Goal: Check status: Check status

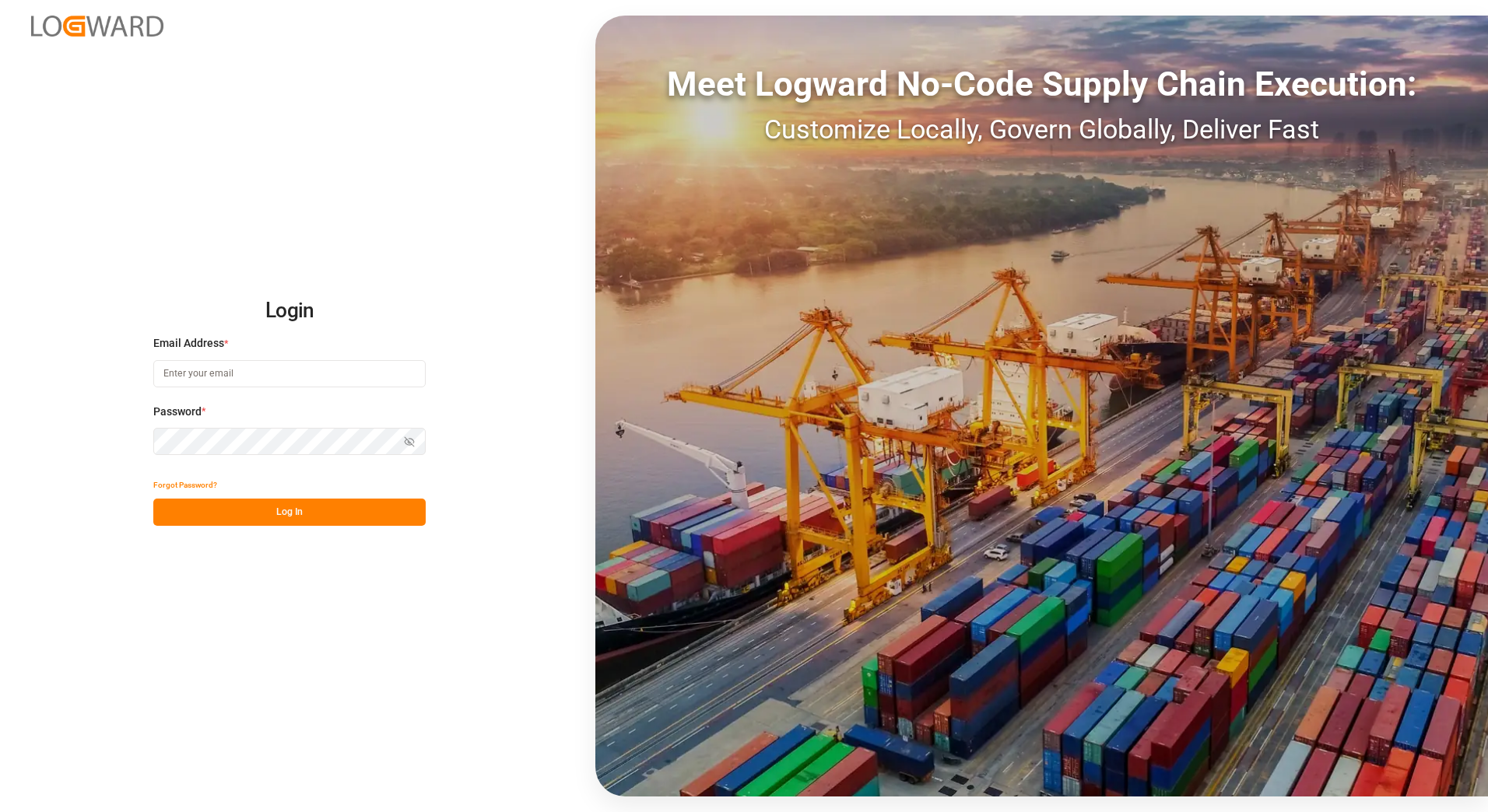
type input "[EMAIL_ADDRESS][PERSON_NAME][DOMAIN_NAME]"
click at [338, 505] on button "Log In" at bounding box center [289, 512] width 272 height 27
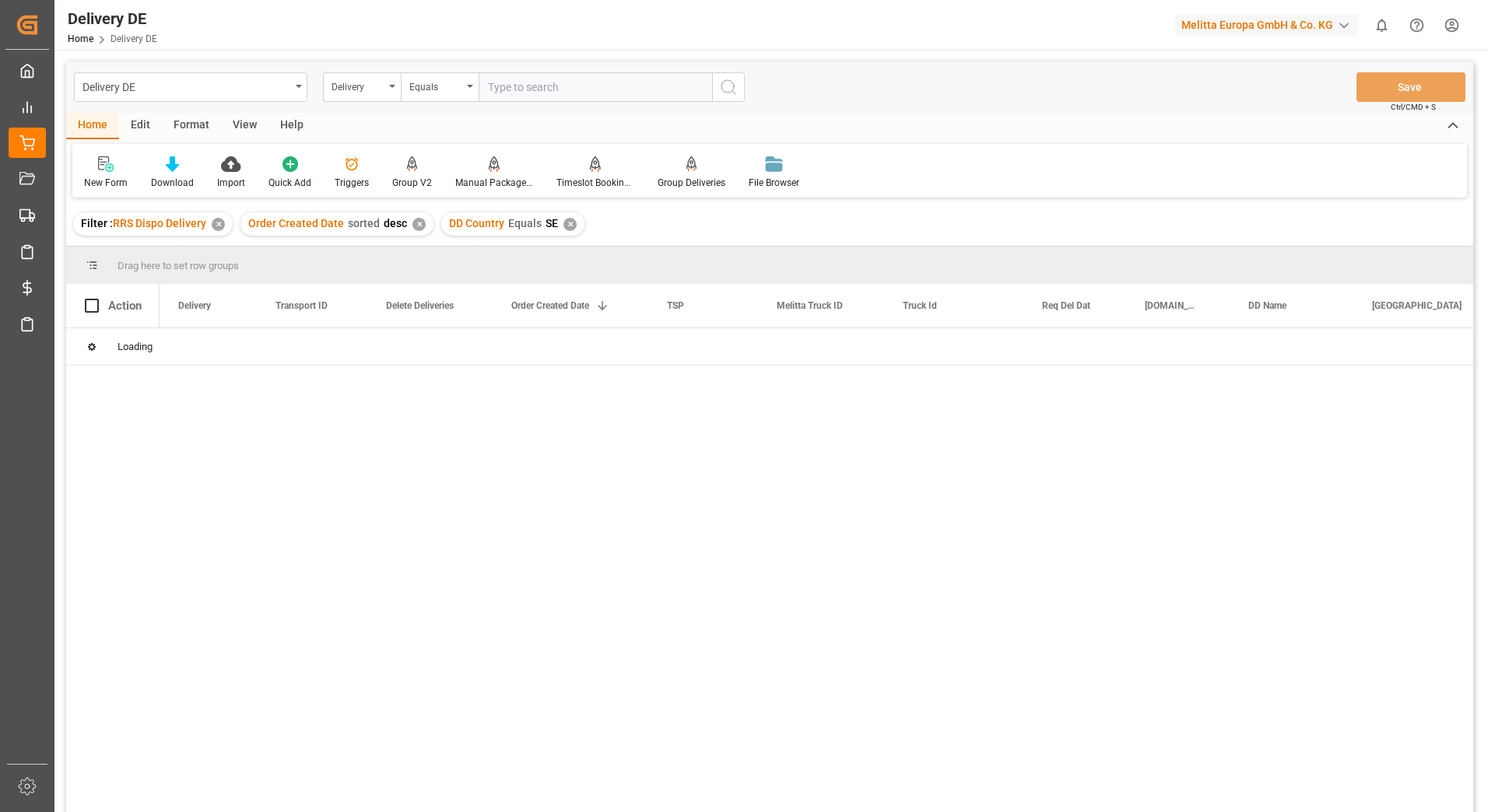
click at [219, 227] on div "✕" at bounding box center [218, 224] width 13 height 13
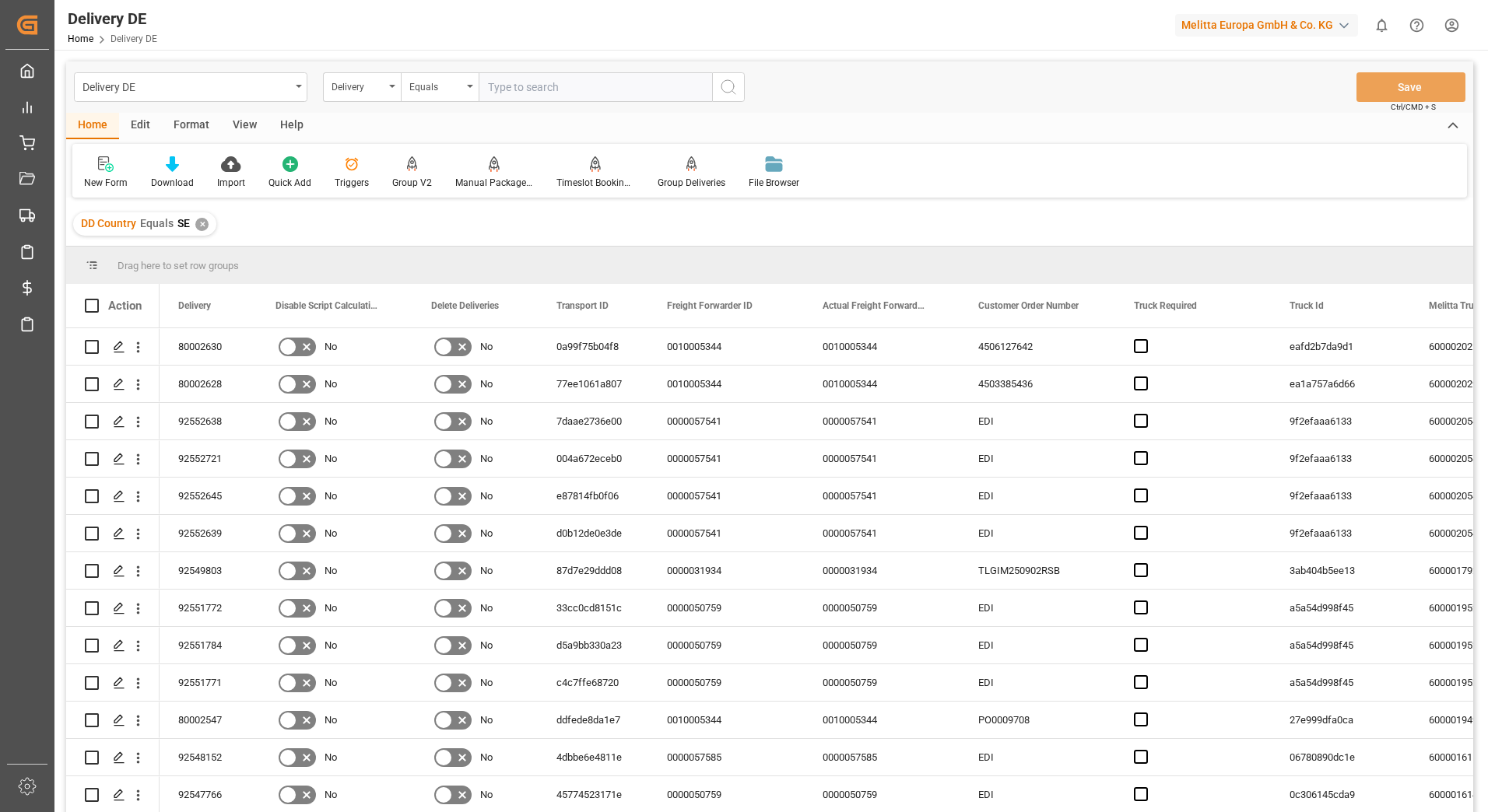
click at [524, 78] on input "text" at bounding box center [595, 87] width 233 height 30
paste input "92553029"
type input "92553029"
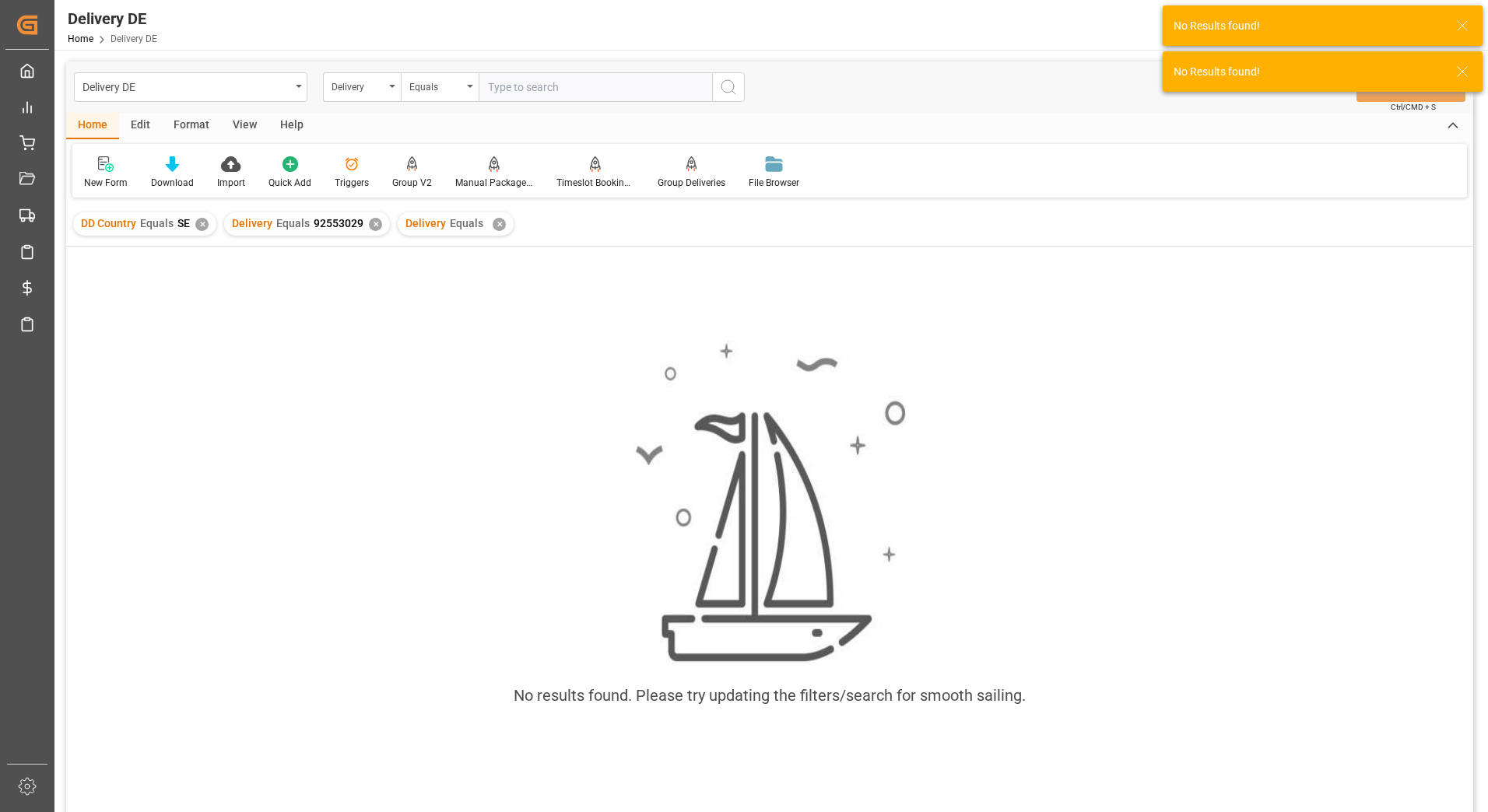
click at [495, 225] on div "✕" at bounding box center [499, 224] width 13 height 13
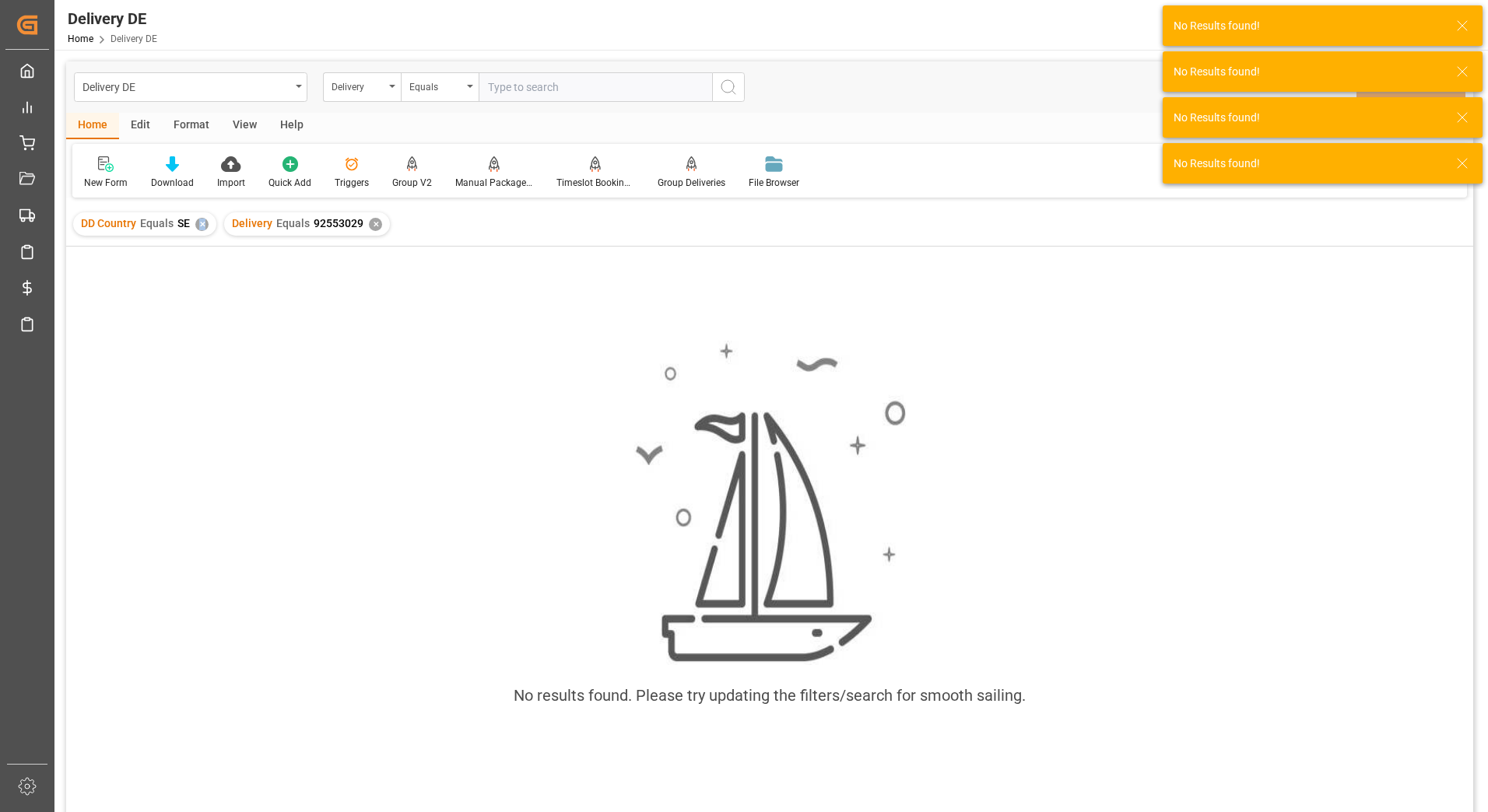
click at [201, 225] on div "✕" at bounding box center [201, 224] width 13 height 13
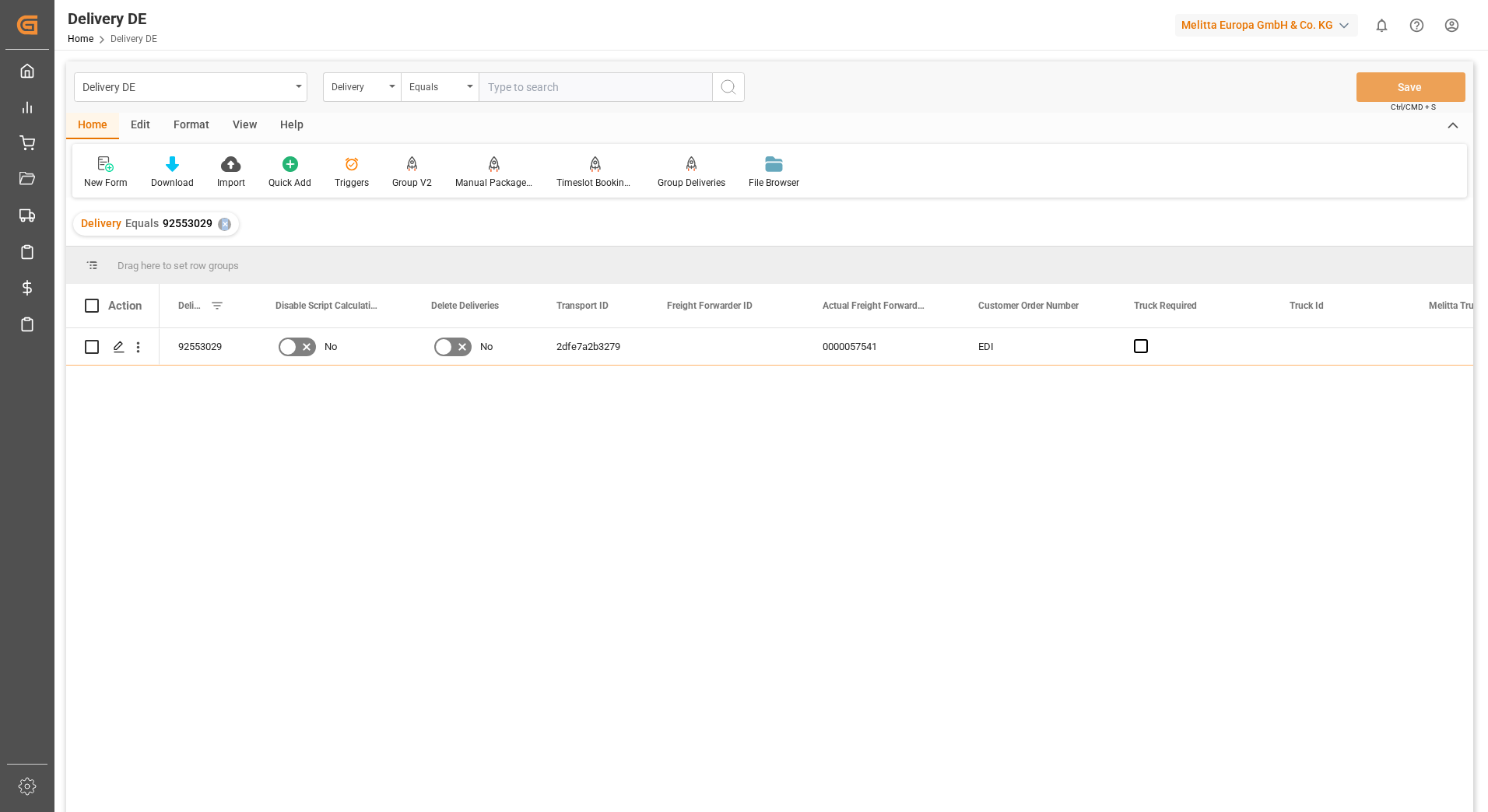
click at [222, 228] on div "✕" at bounding box center [224, 224] width 13 height 13
